Goal: Task Accomplishment & Management: Manage account settings

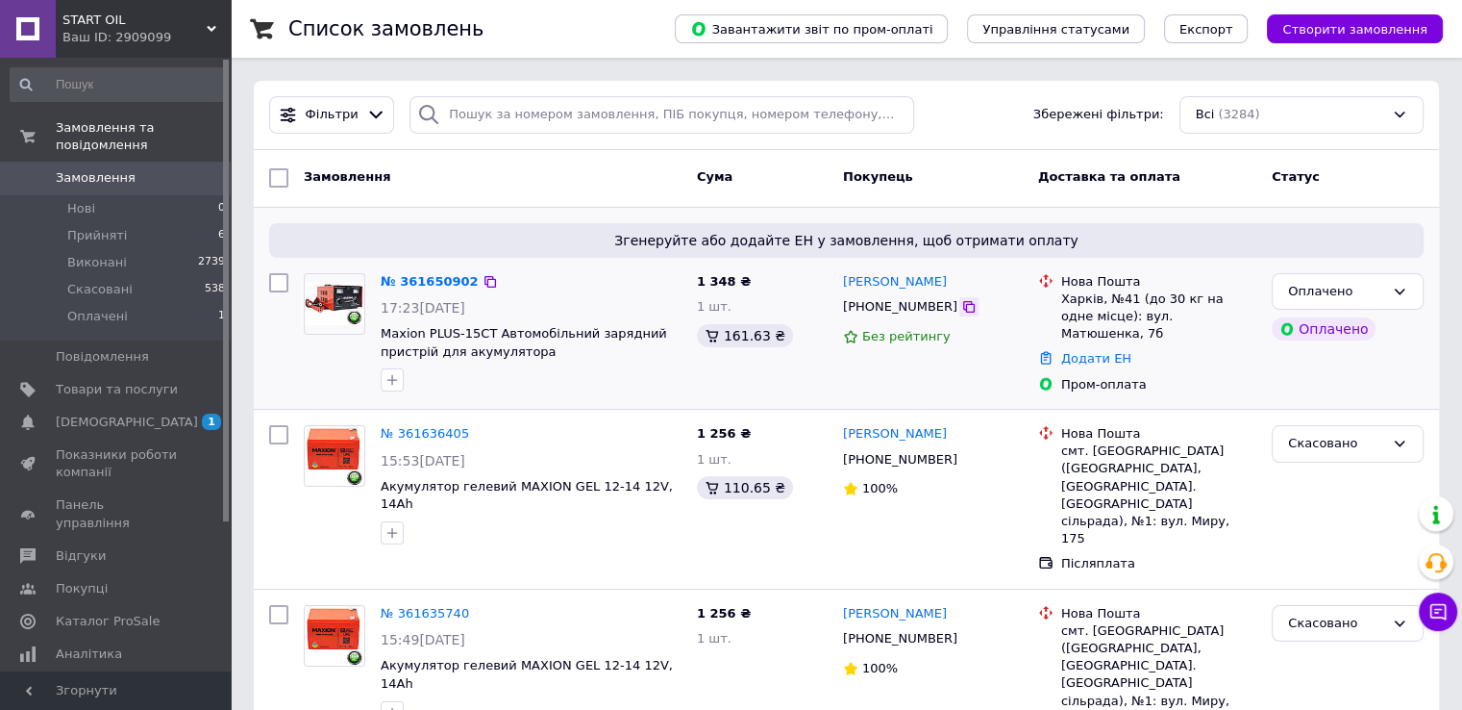
click at [961, 311] on icon at bounding box center [968, 306] width 15 height 15
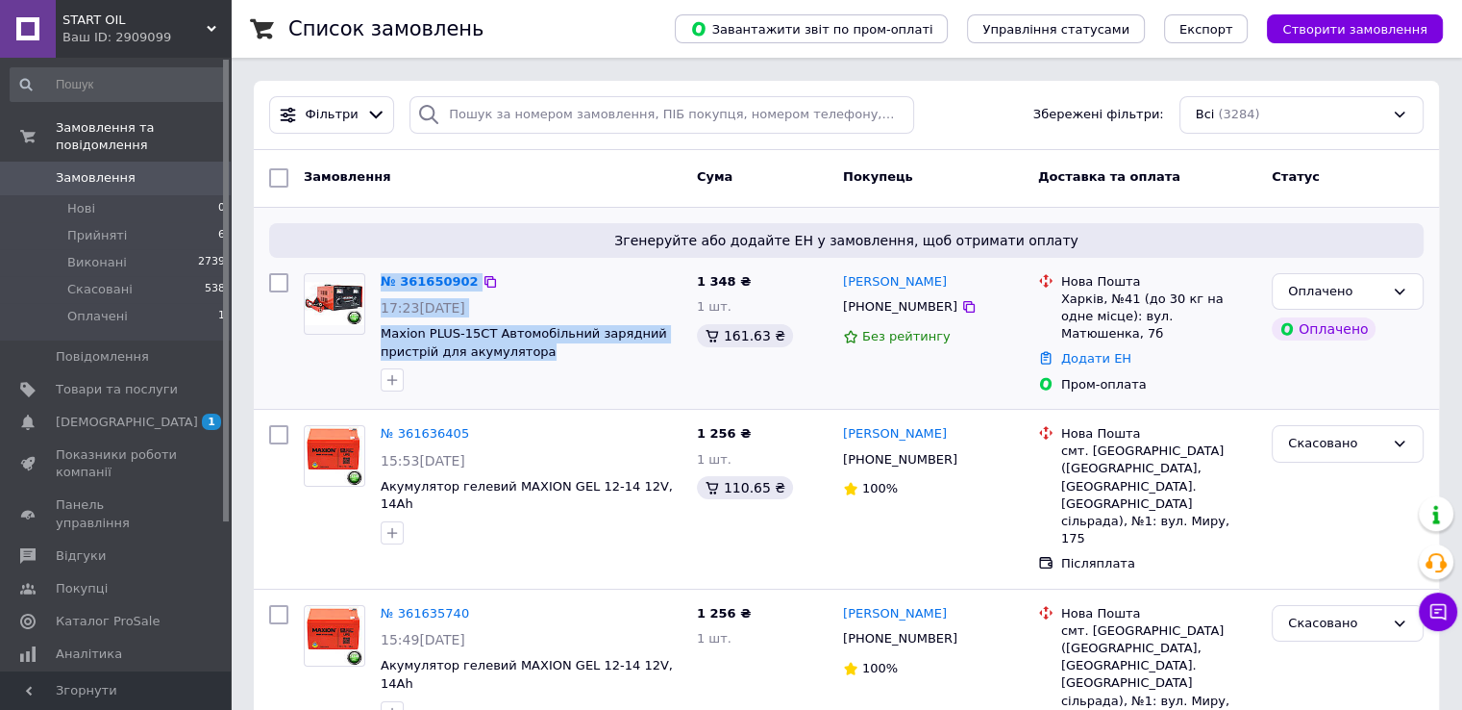
drag, startPoint x: 557, startPoint y: 351, endPoint x: 369, endPoint y: 336, distance: 188.1
click at [369, 336] on div "№ 361650902 17:23, 12.09.2025 Maxion PLUS-15СТ Автомобільний зарядний пристрій …" at bounding box center [492, 332] width 393 height 135
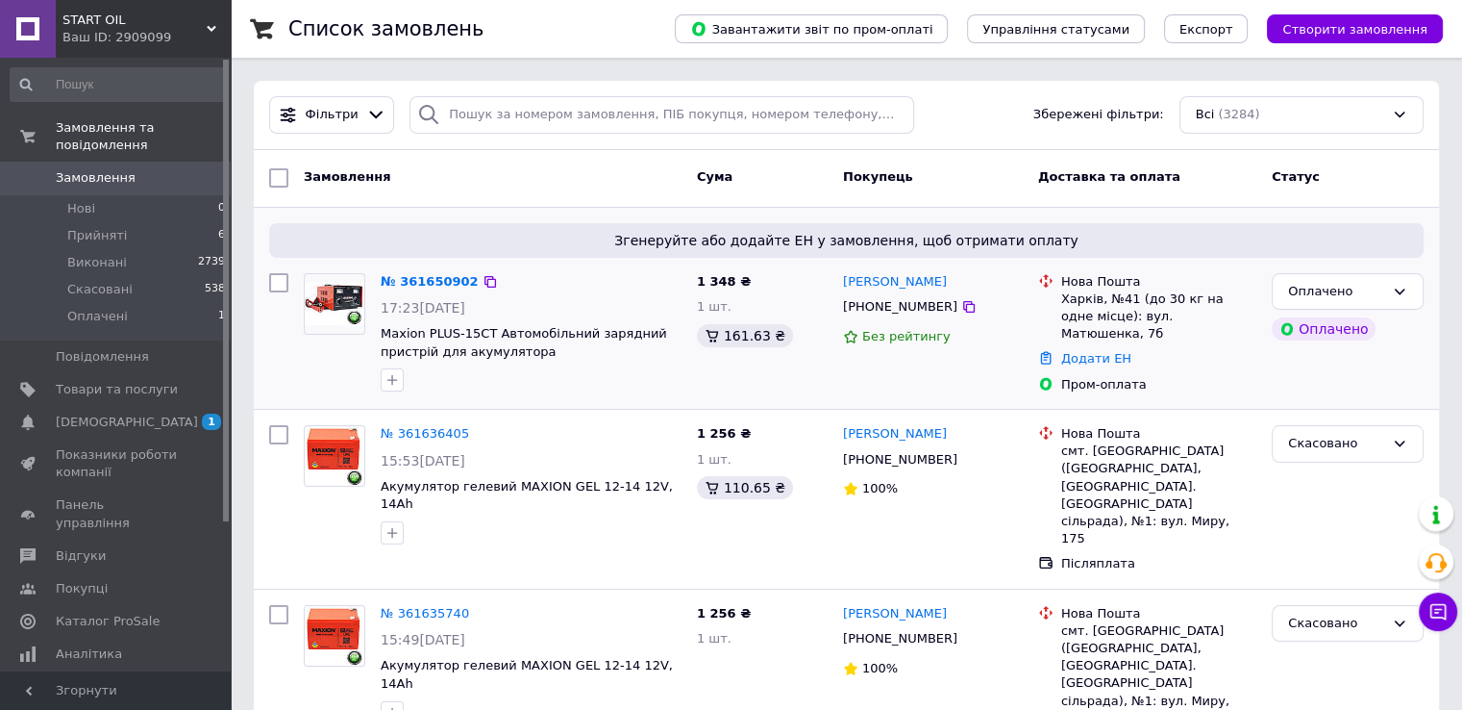
click at [544, 366] on div at bounding box center [531, 379] width 309 height 31
drag, startPoint x: 567, startPoint y: 356, endPoint x: 377, endPoint y: 338, distance: 191.1
click at [377, 338] on div "№ 361650902 17:23, 12.09.2025 Maxion PLUS-15СТ Автомобільний зарядний пристрій …" at bounding box center [531, 332] width 316 height 135
copy span "Maxion PLUS-15СТ Автомобільний зарядний пристрій для акумулятора"
click at [408, 288] on link "№ 361650902" at bounding box center [430, 281] width 98 height 14
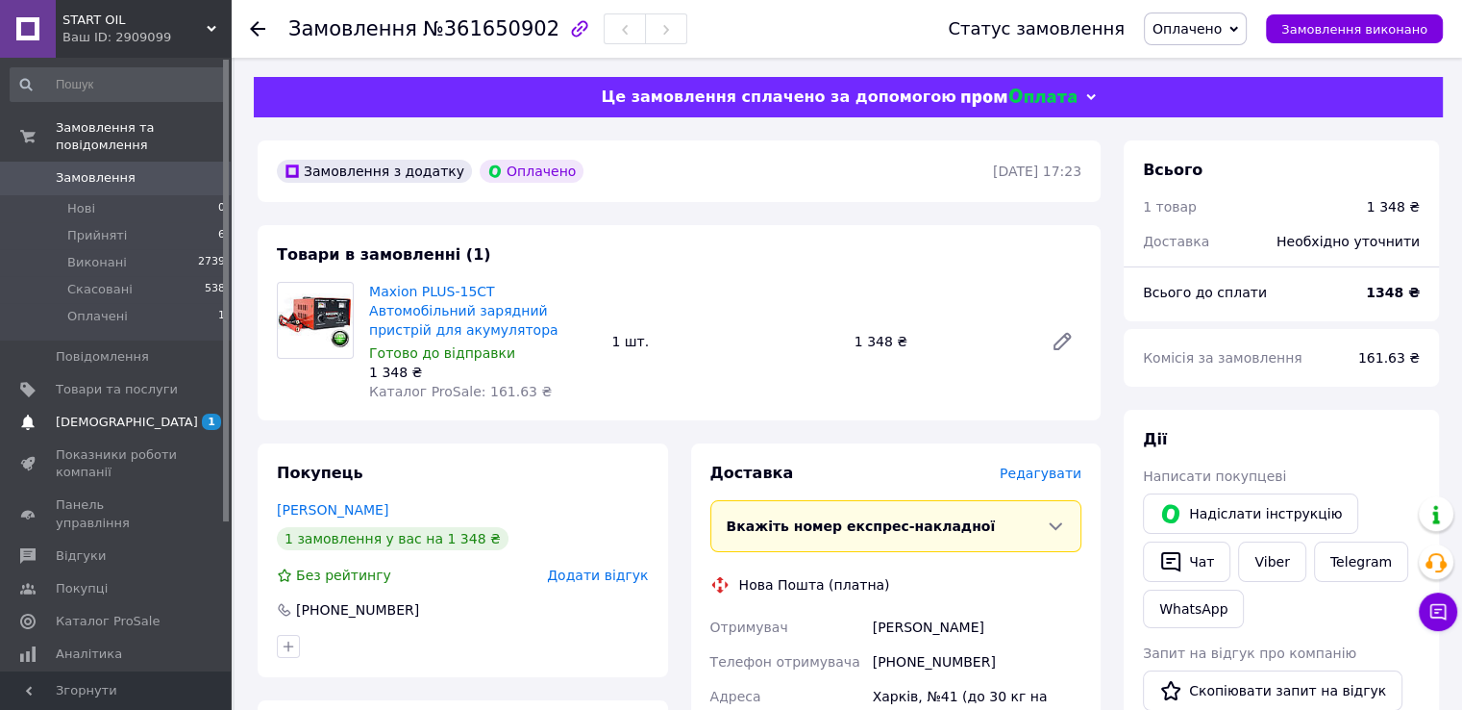
click at [176, 413] on span "[DEMOGRAPHIC_DATA]" at bounding box center [117, 421] width 122 height 17
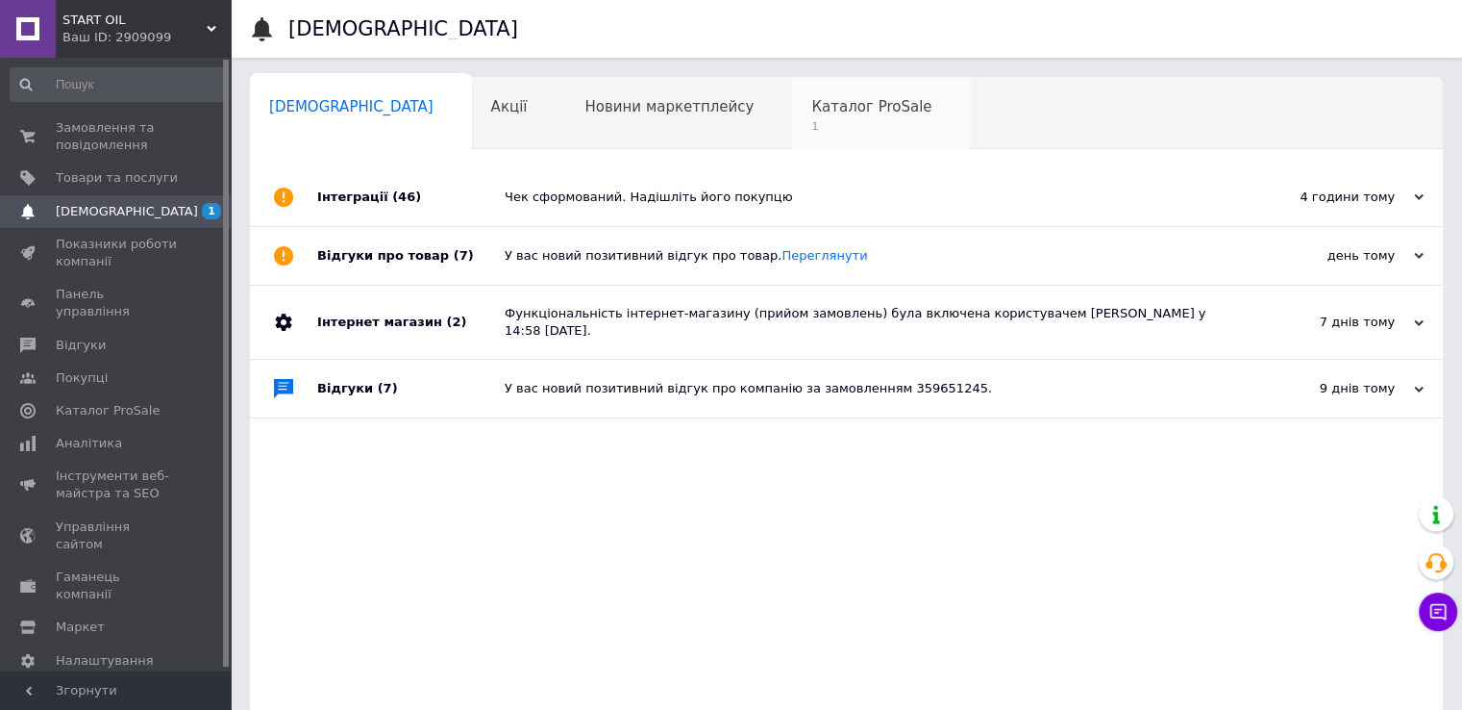
click at [811, 110] on span "Каталог ProSale" at bounding box center [871, 106] width 120 height 17
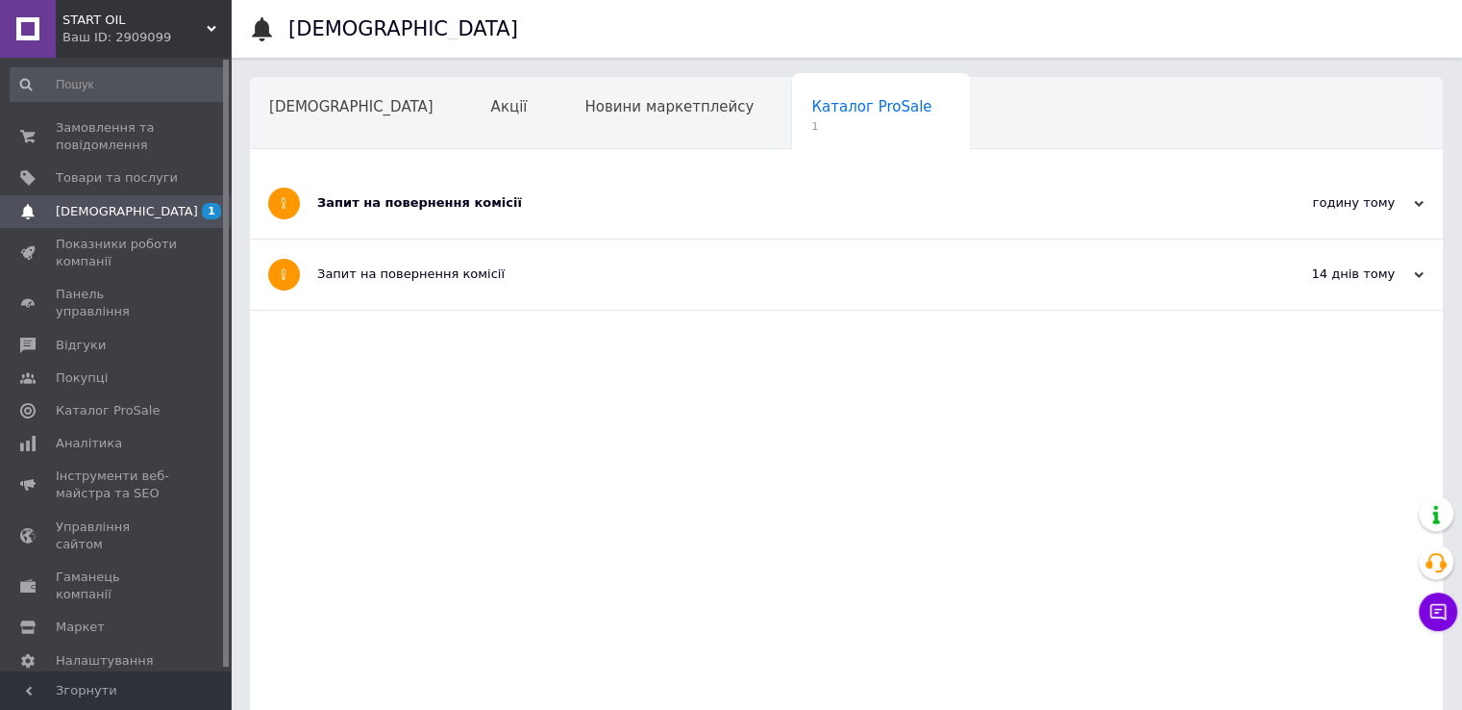
click at [646, 207] on div "Запит на повернення комісії" at bounding box center [774, 202] width 914 height 17
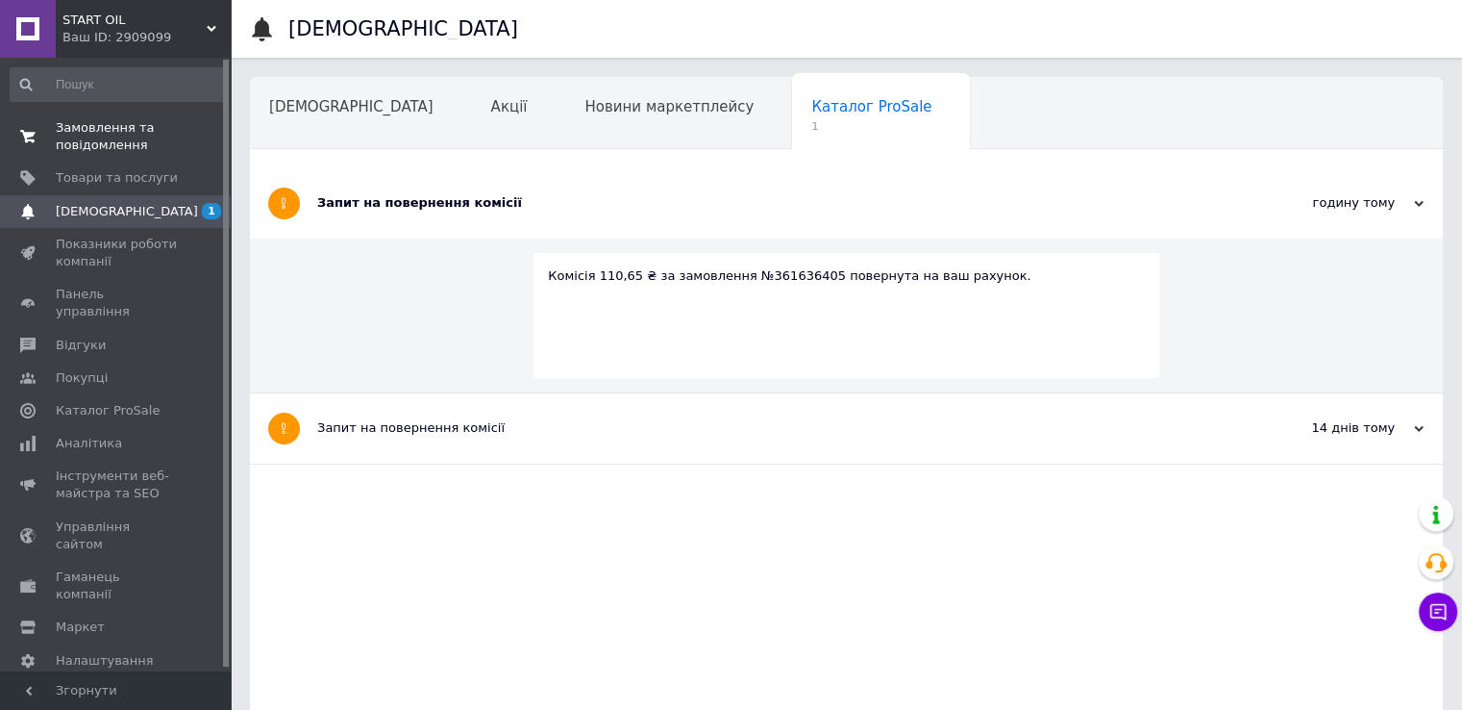
click at [150, 140] on span "Замовлення та повідомлення" at bounding box center [117, 136] width 122 height 35
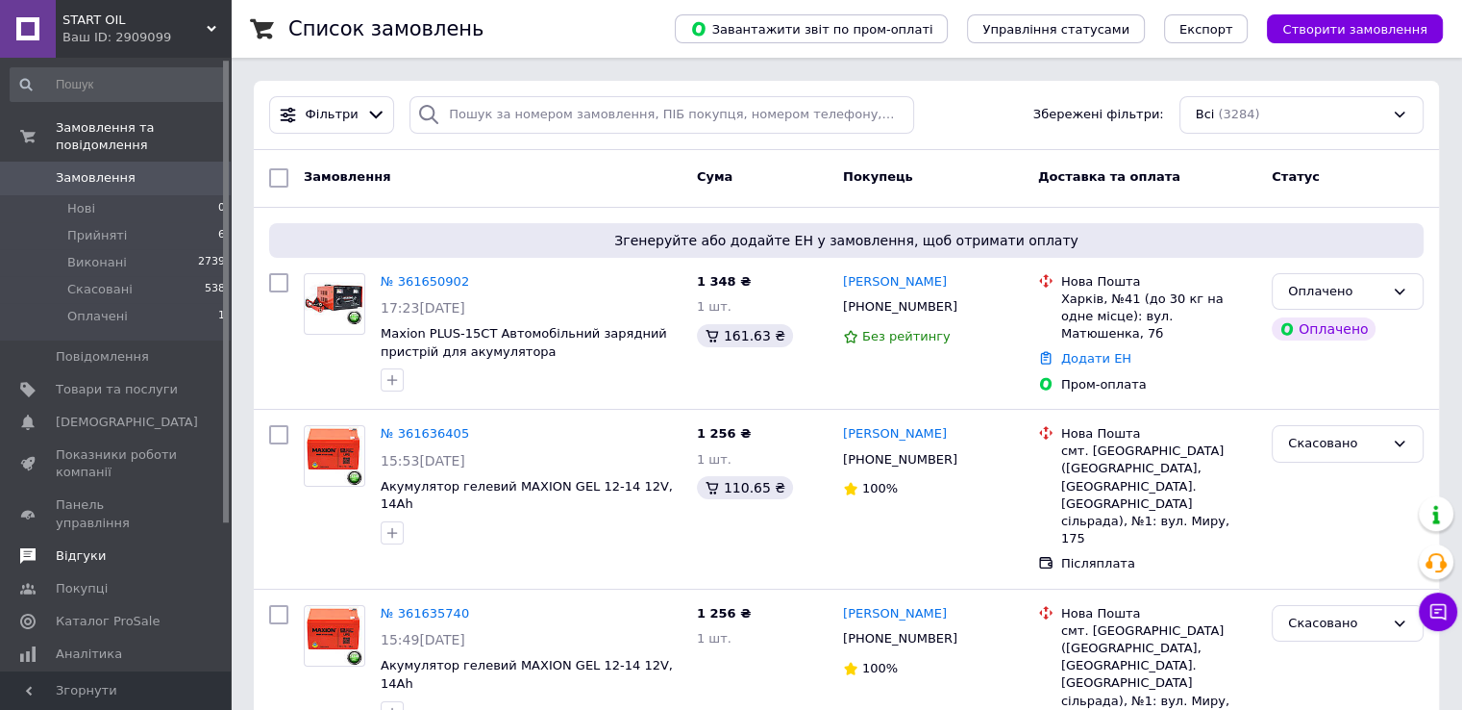
scroll to position [96, 0]
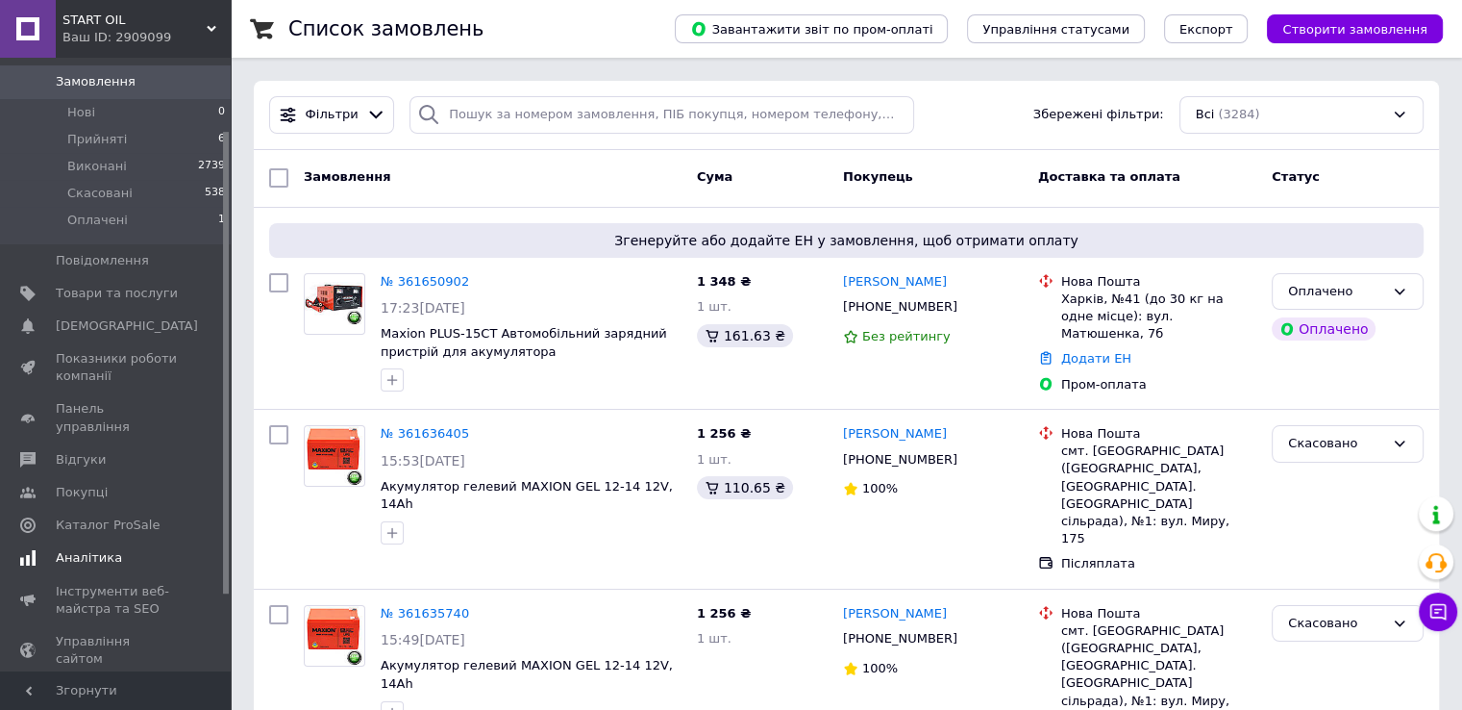
click at [122, 549] on span "Аналітика" at bounding box center [117, 557] width 122 height 17
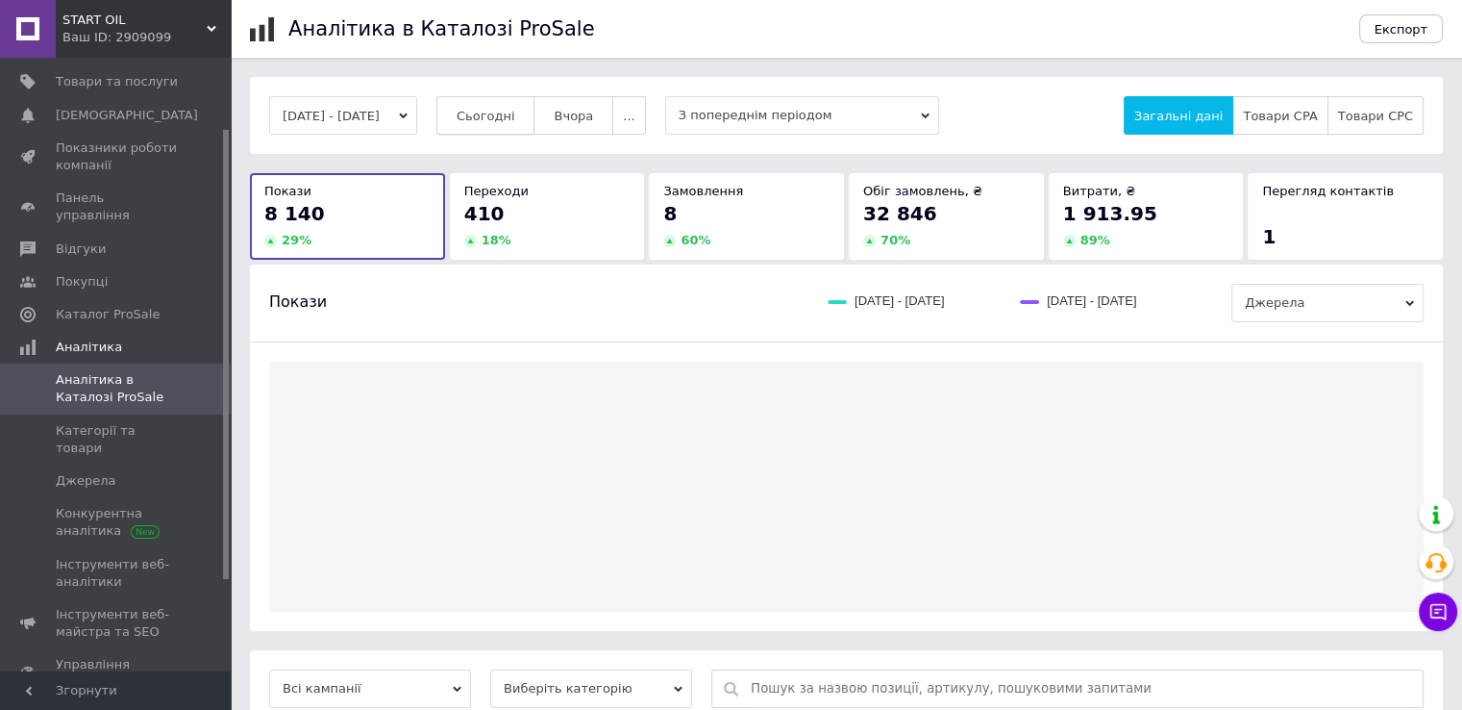
click at [515, 119] on span "Сьогодні" at bounding box center [486, 116] width 59 height 14
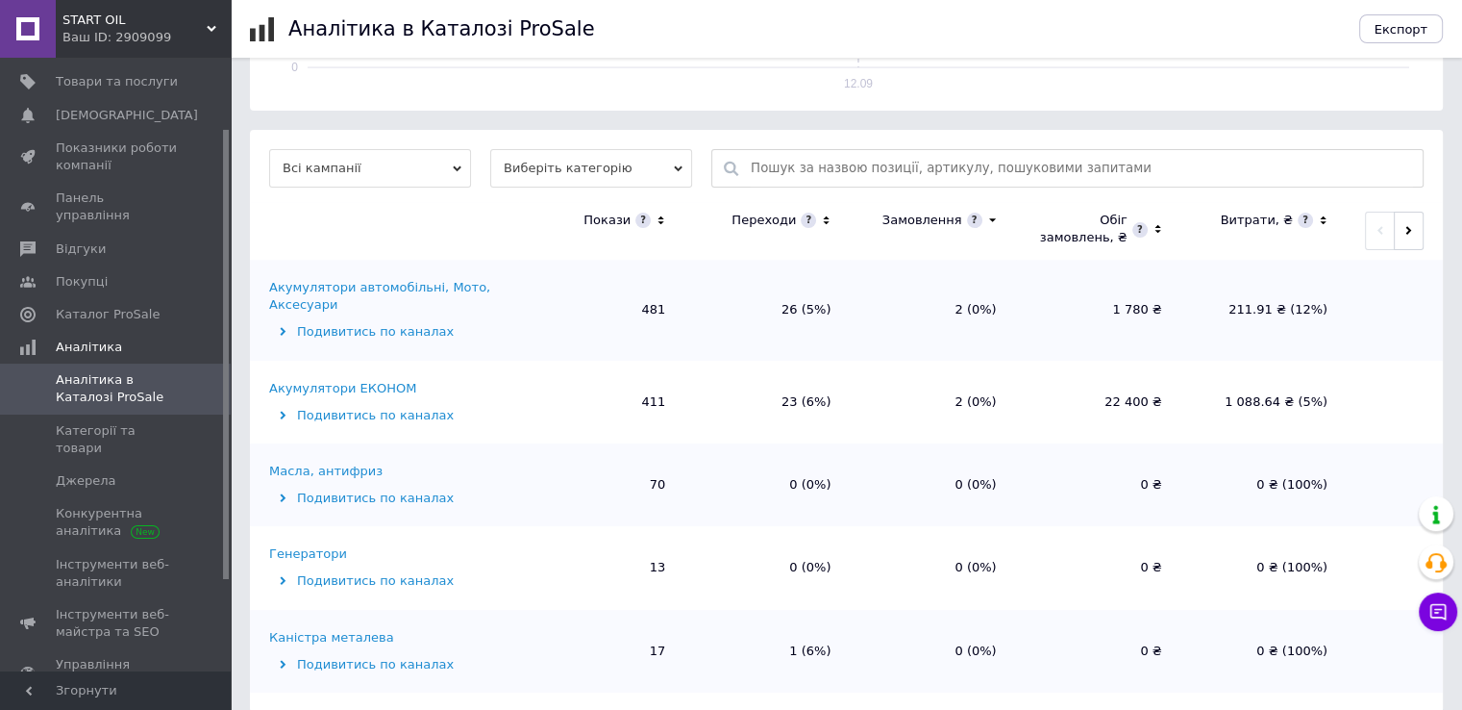
scroll to position [540, 0]
